Goal: Task Accomplishment & Management: Use online tool/utility

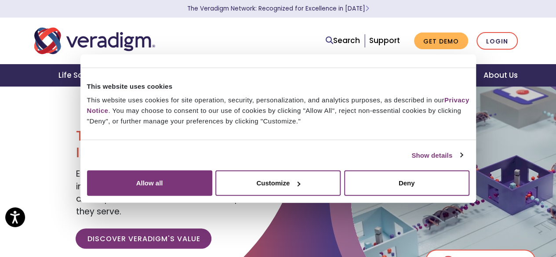
drag, startPoint x: 500, startPoint y: 40, endPoint x: 422, endPoint y: 18, distance: 81.2
click at [422, 18] on nav "Search Support Get Demo Login" at bounding box center [278, 41] width 556 height 47
click at [506, 38] on link "Login" at bounding box center [496, 41] width 41 height 18
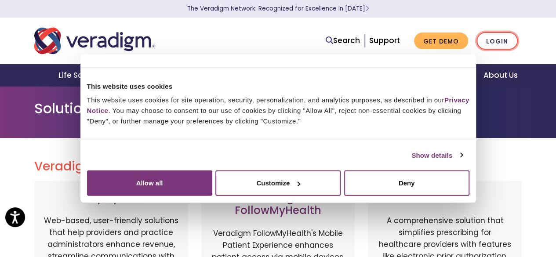
click at [490, 42] on link "Login" at bounding box center [496, 41] width 41 height 18
drag, startPoint x: 490, startPoint y: 37, endPoint x: 291, endPoint y: 100, distance: 208.3
click at [291, 100] on div "Solution Login" at bounding box center [278, 112] width 556 height 52
